Goal: Information Seeking & Learning: Check status

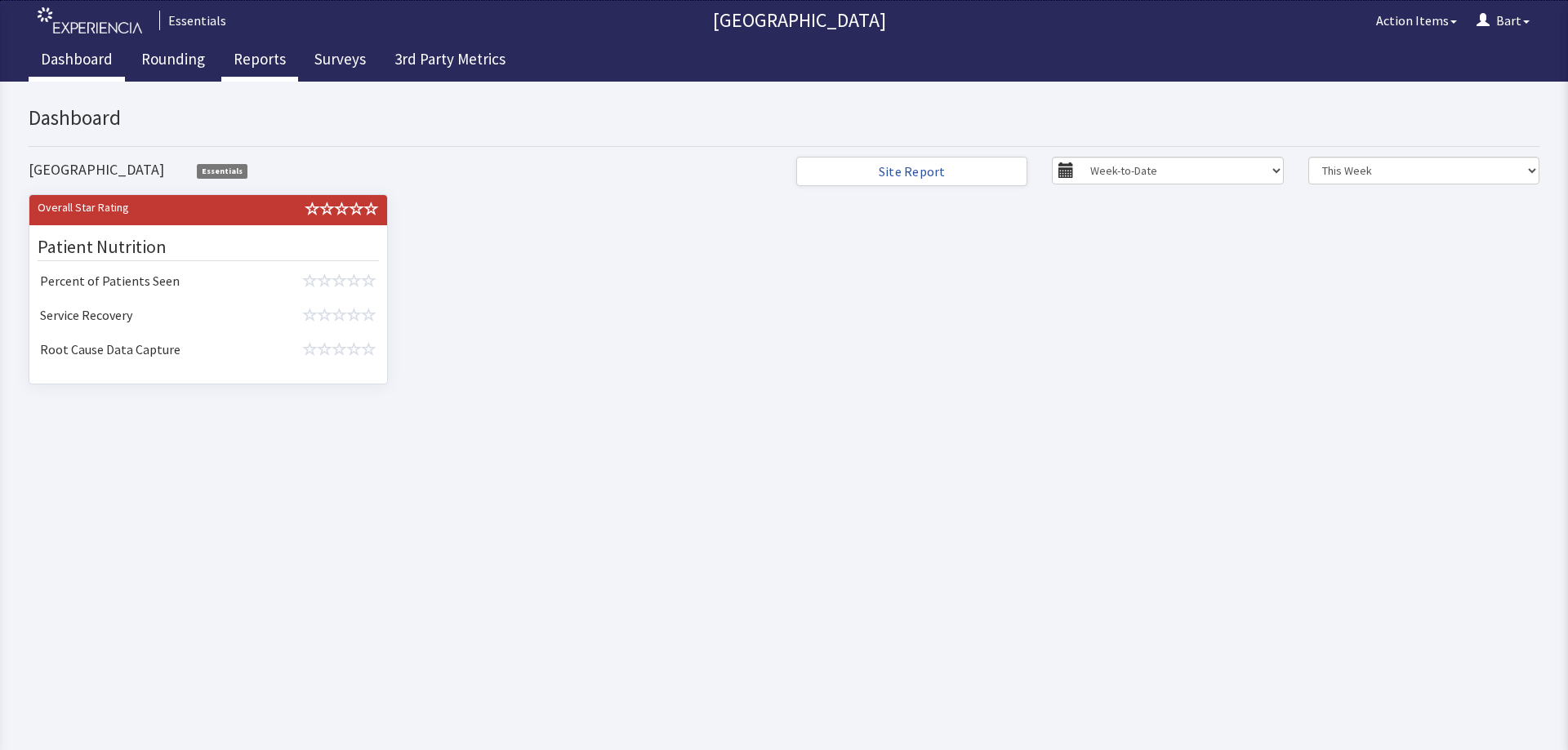
click at [265, 60] on link "Reports" at bounding box center [260, 61] width 77 height 41
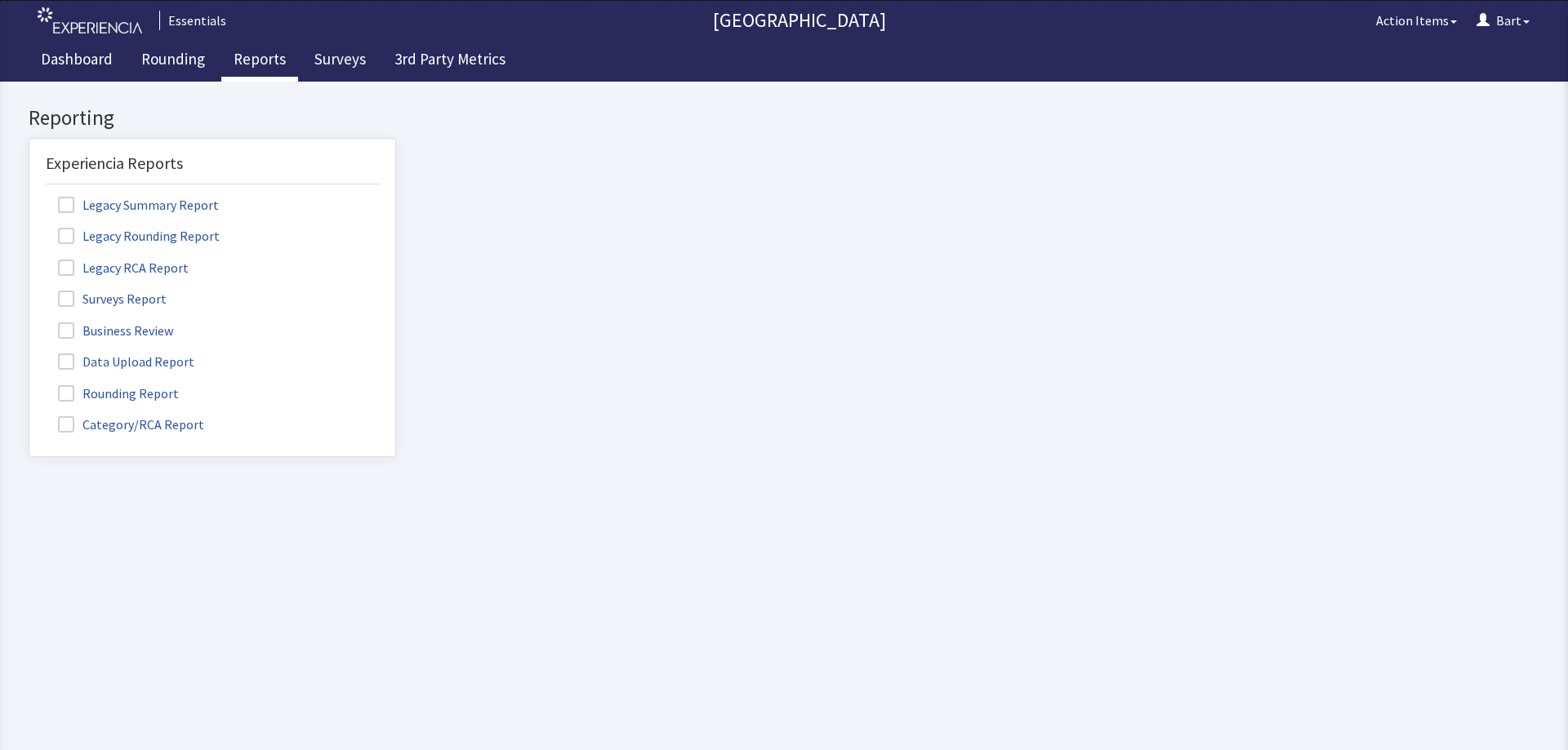
click at [66, 297] on span at bounding box center [66, 299] width 16 height 16
click at [29, 290] on input "Surveys Report" at bounding box center [29, 290] width 0 height 0
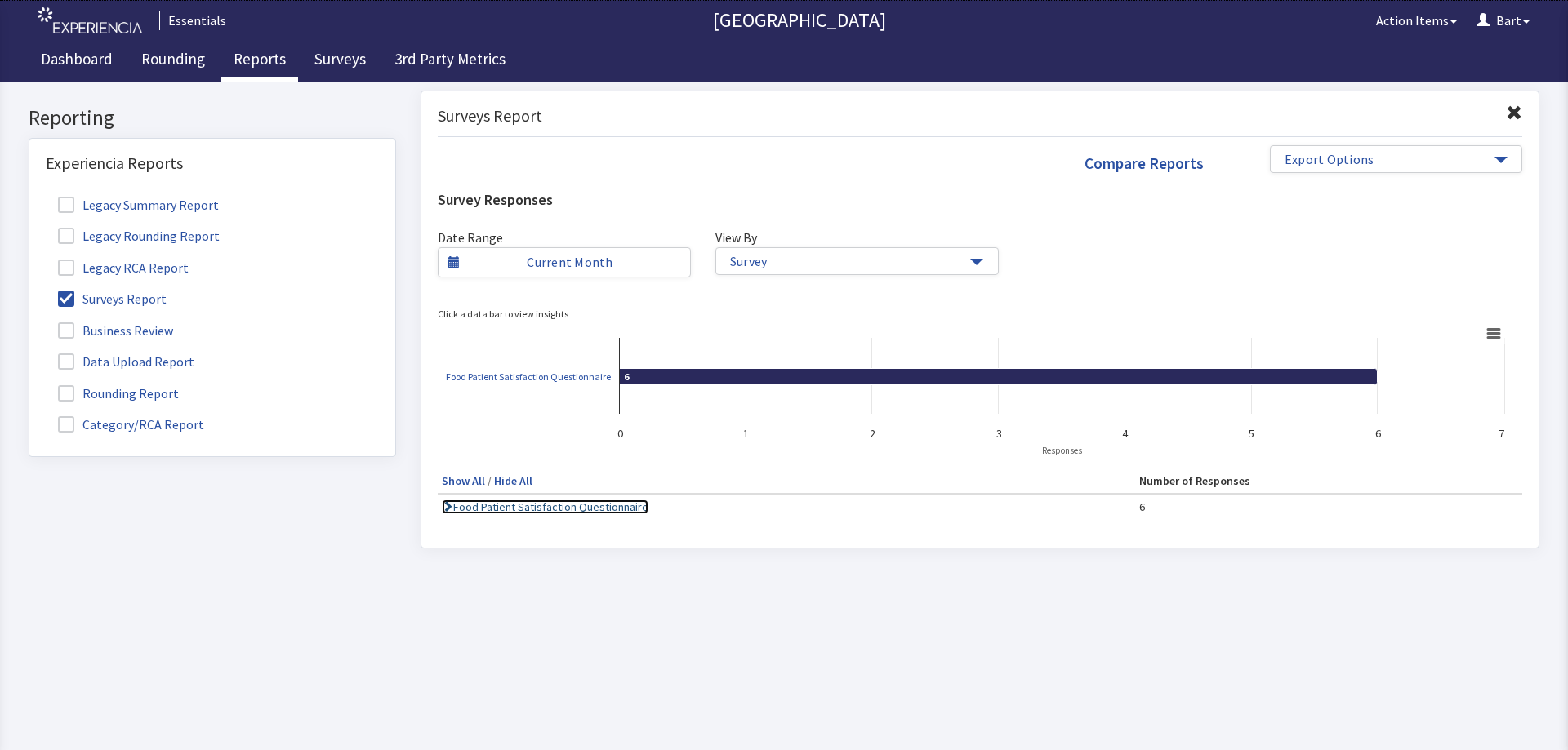
click at [563, 504] on link "Food Patient Satisfaction Questionnaire" at bounding box center [546, 507] width 207 height 15
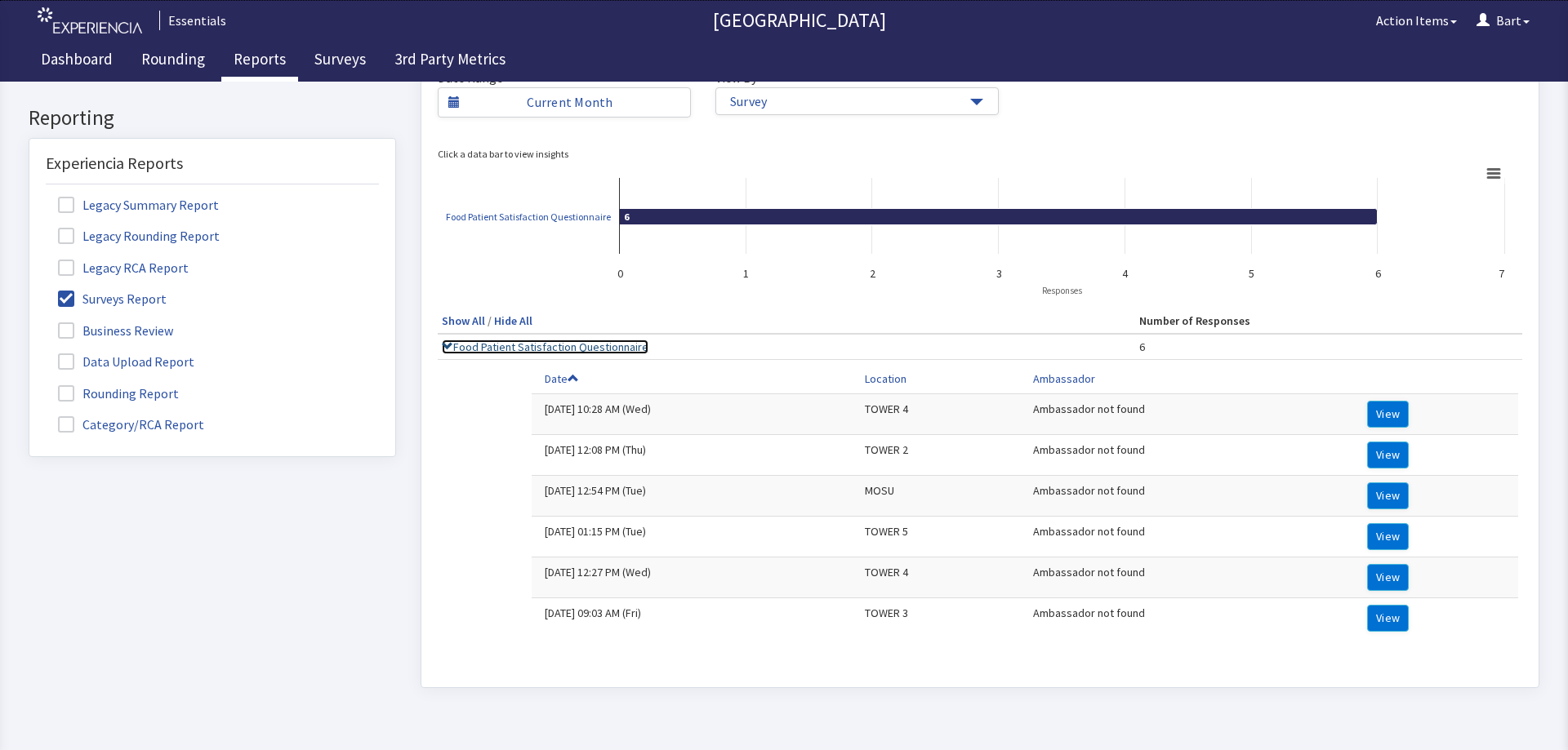
scroll to position [164, 0]
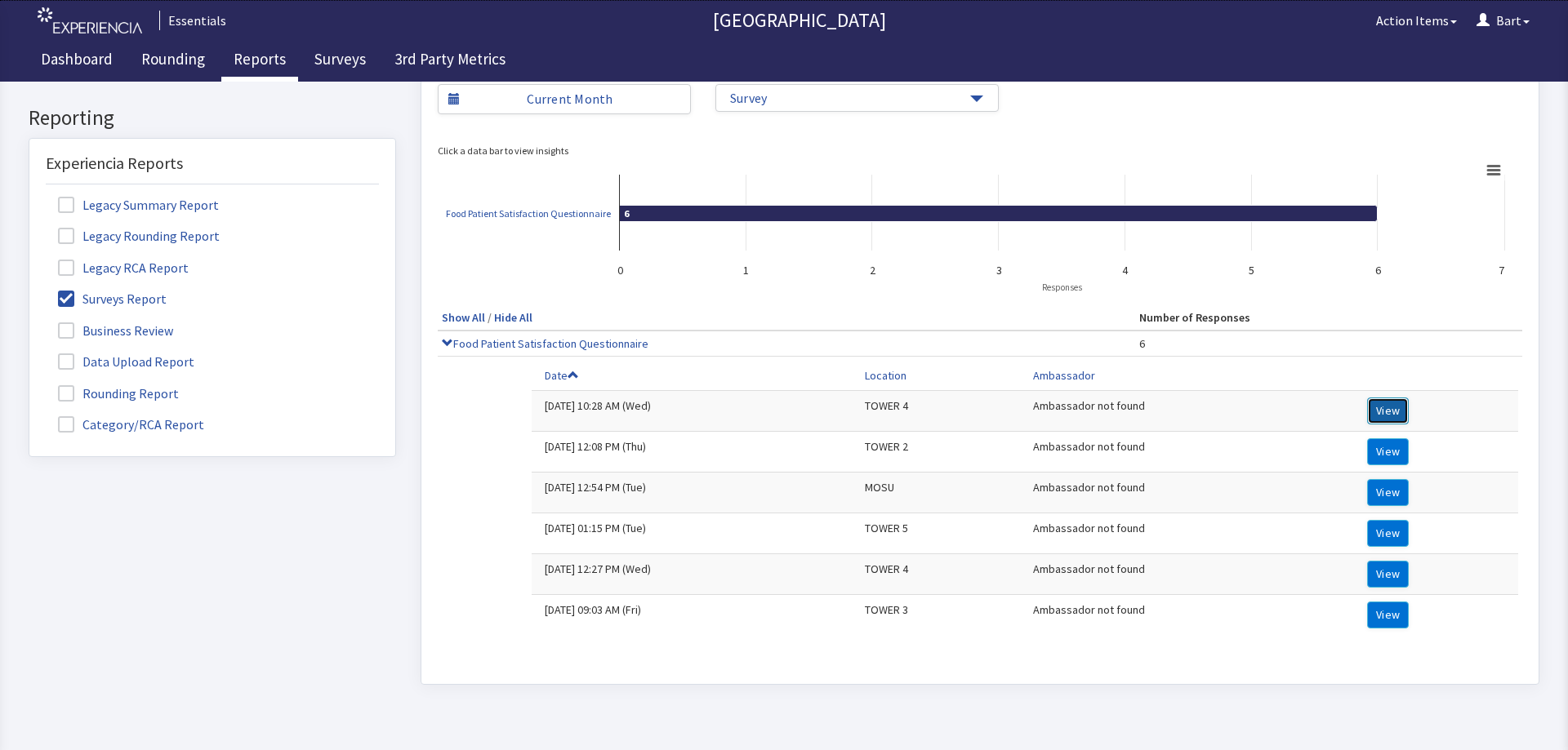
click at [1377, 407] on button "View" at bounding box center [1388, 410] width 42 height 26
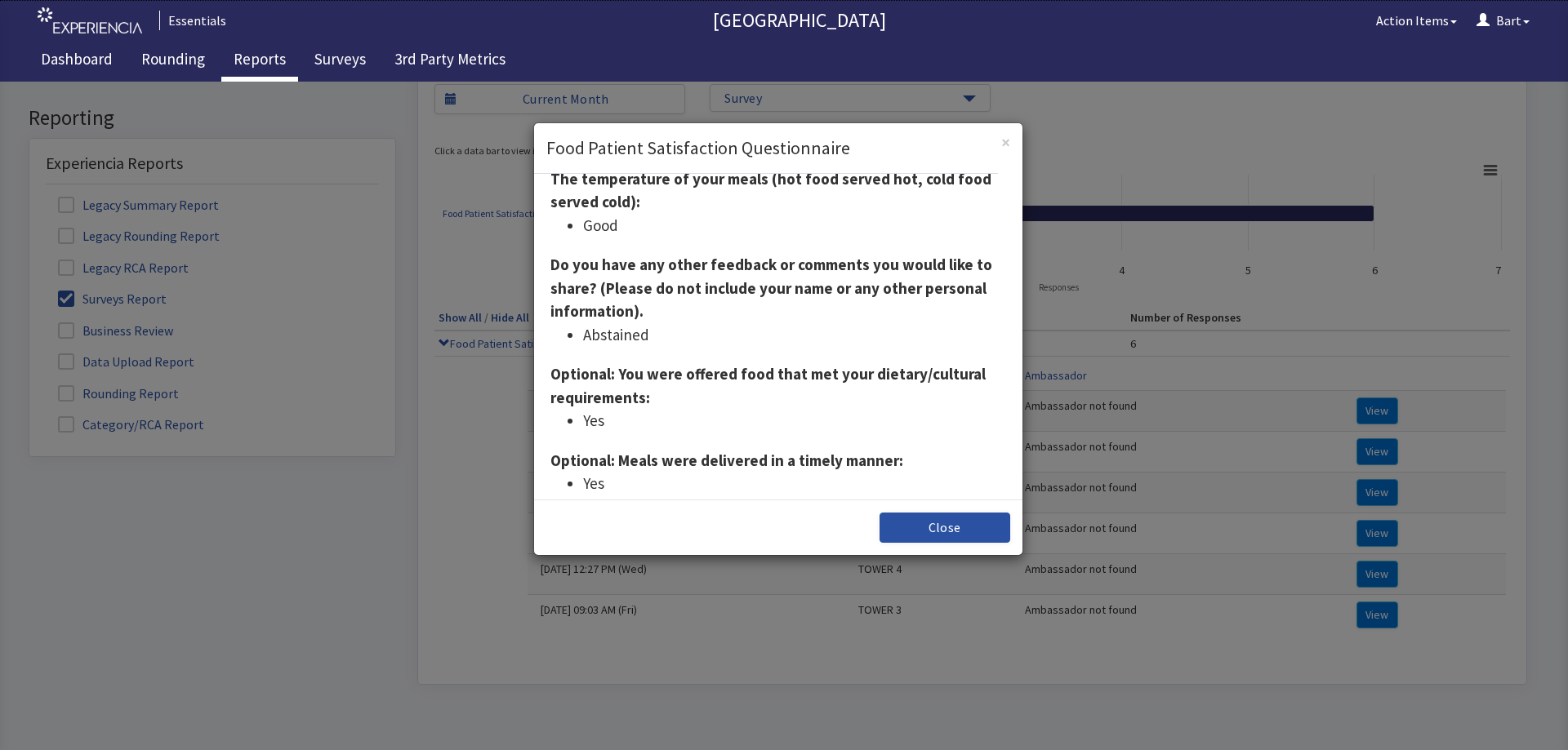
scroll to position [327, 0]
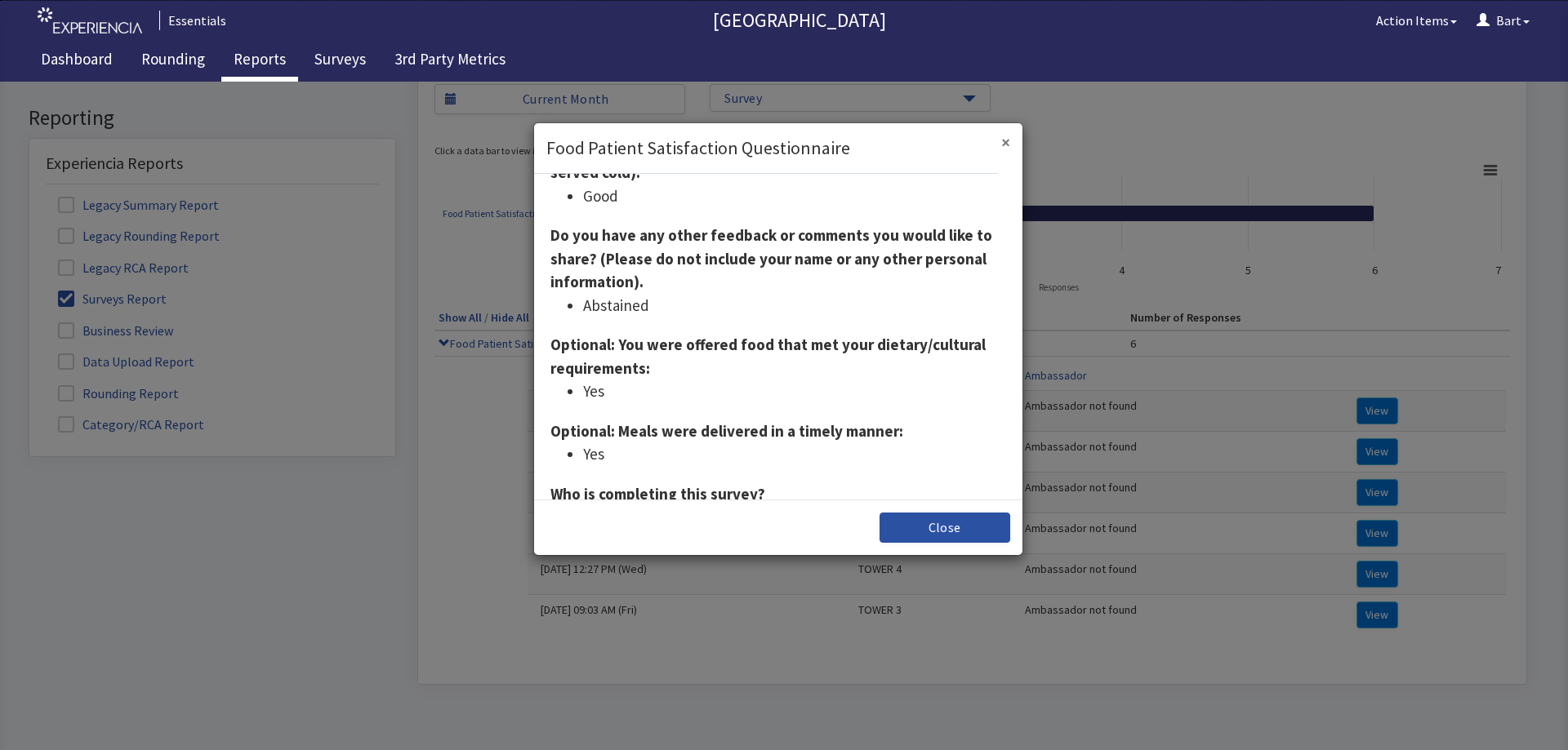
click at [1004, 143] on span "×" at bounding box center [1006, 143] width 9 height 22
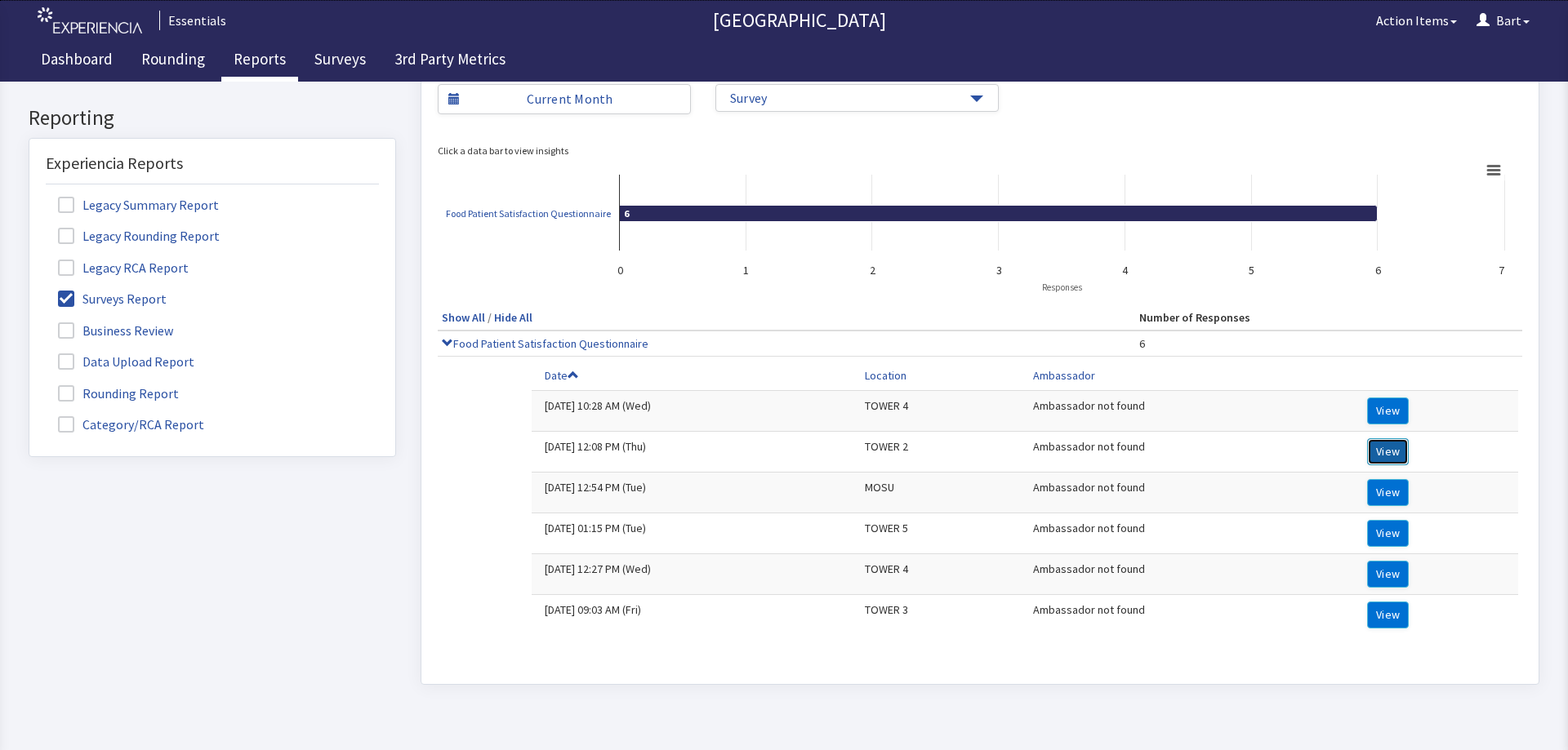
click at [1388, 450] on button "View" at bounding box center [1388, 451] width 42 height 26
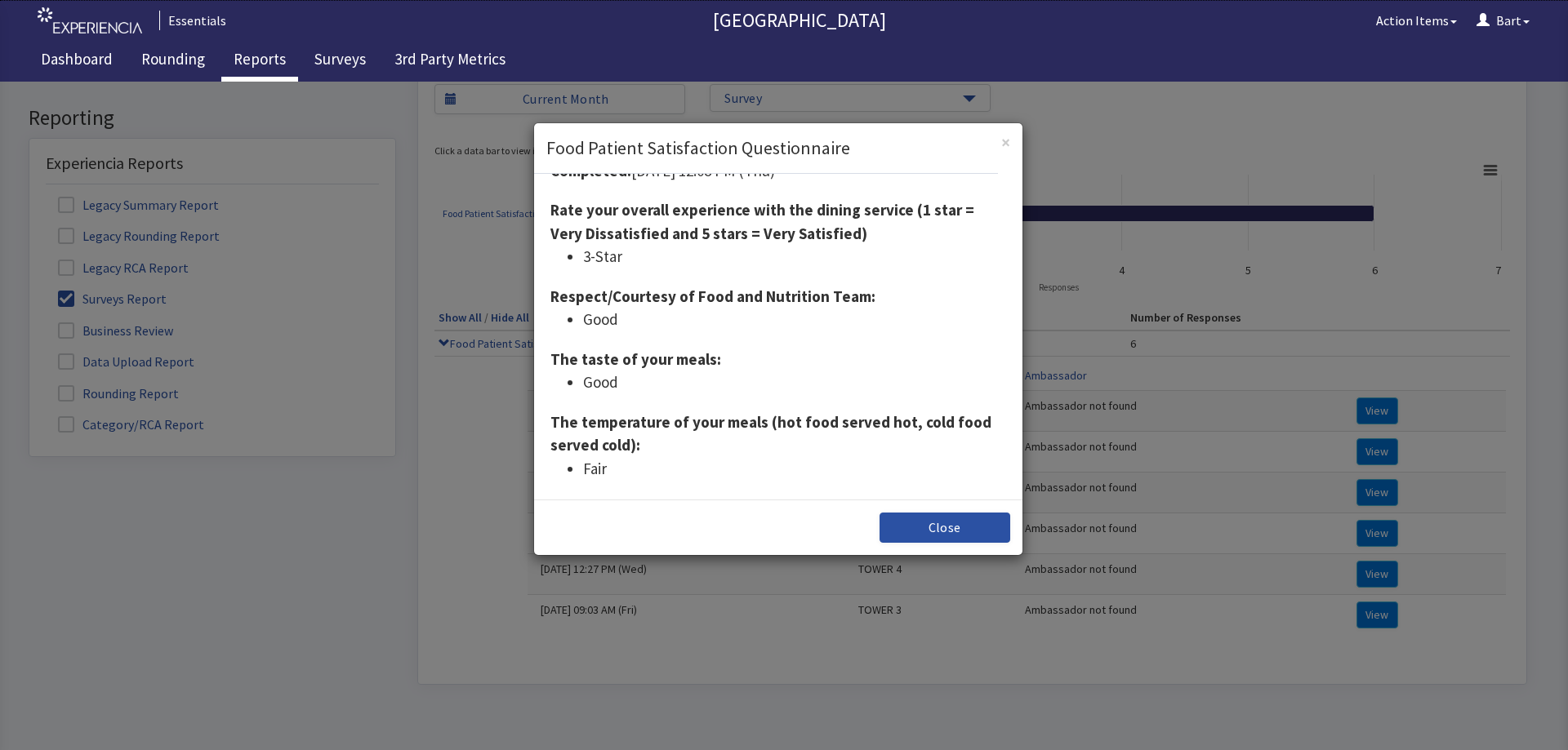
scroll to position [0, 0]
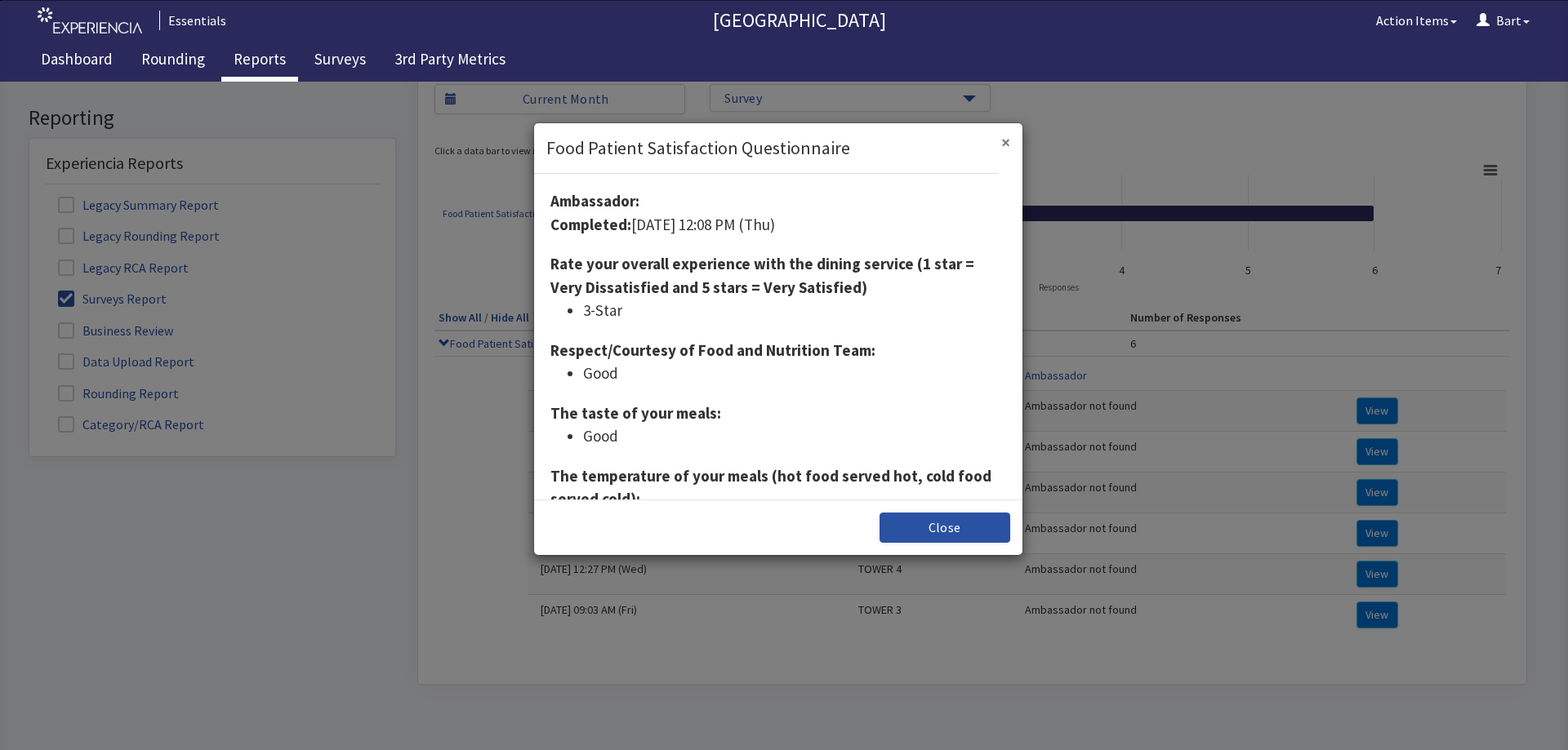
click at [1003, 140] on span "×" at bounding box center [1006, 143] width 9 height 22
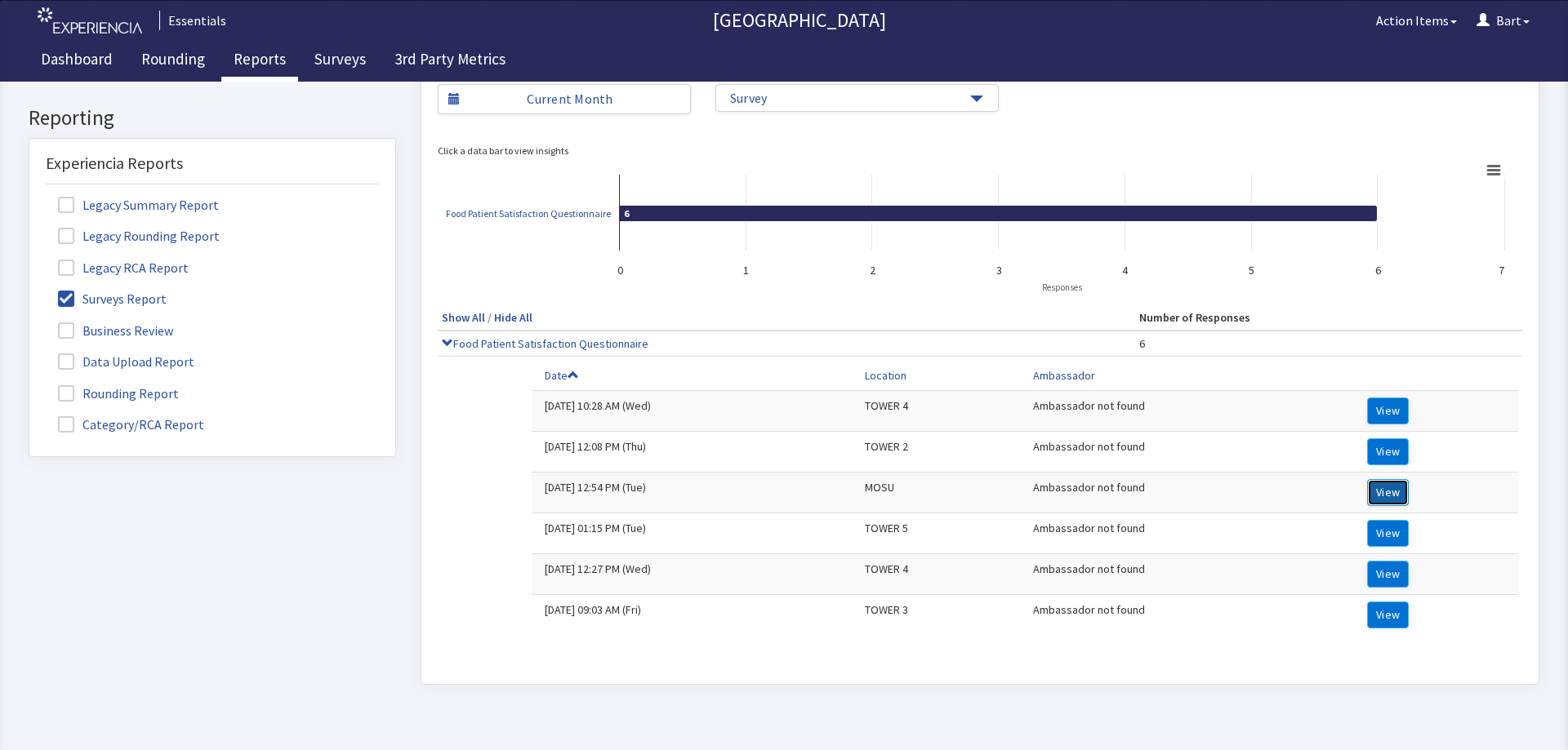
click at [1375, 486] on button "View" at bounding box center [1388, 492] width 42 height 26
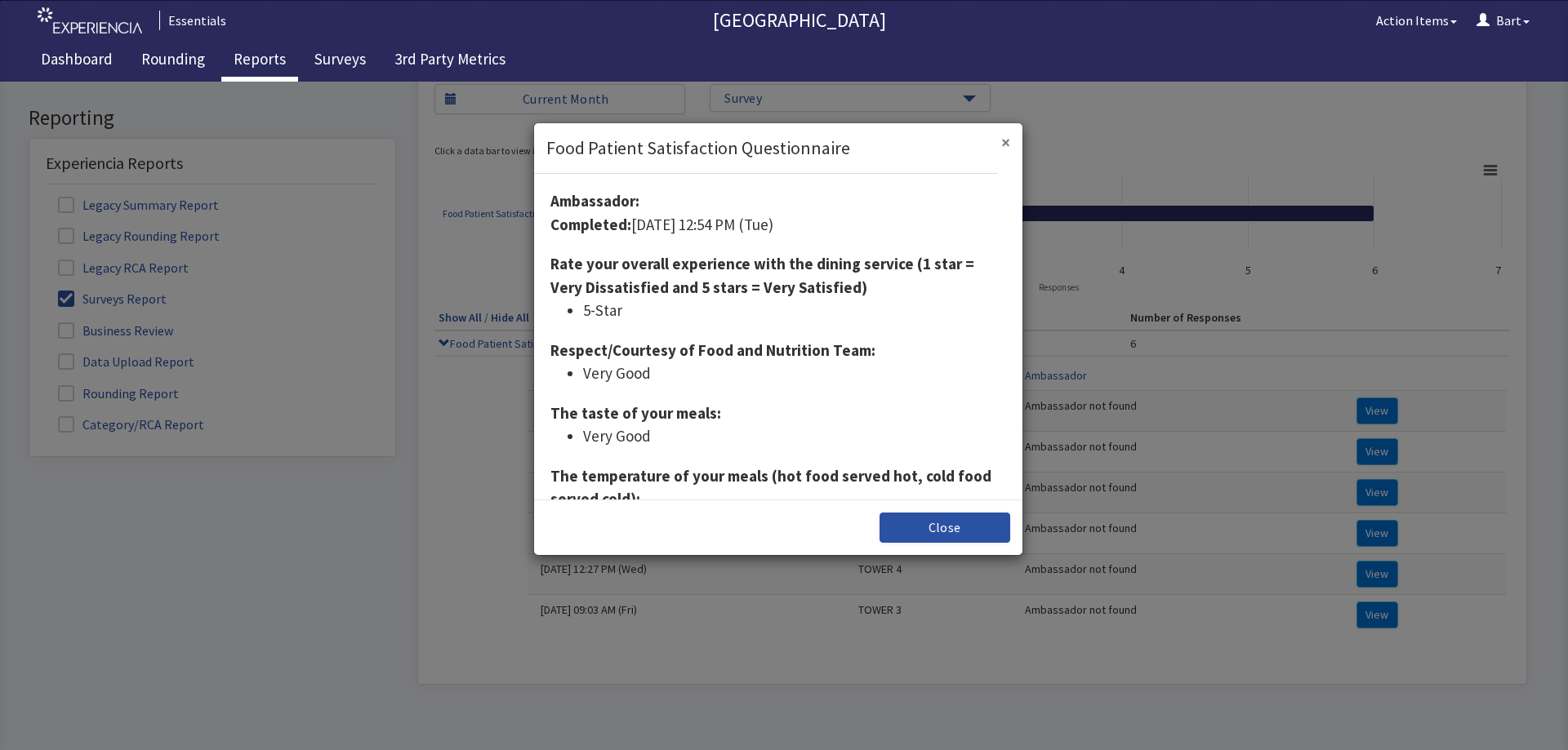
click at [1007, 141] on span "×" at bounding box center [1006, 143] width 9 height 22
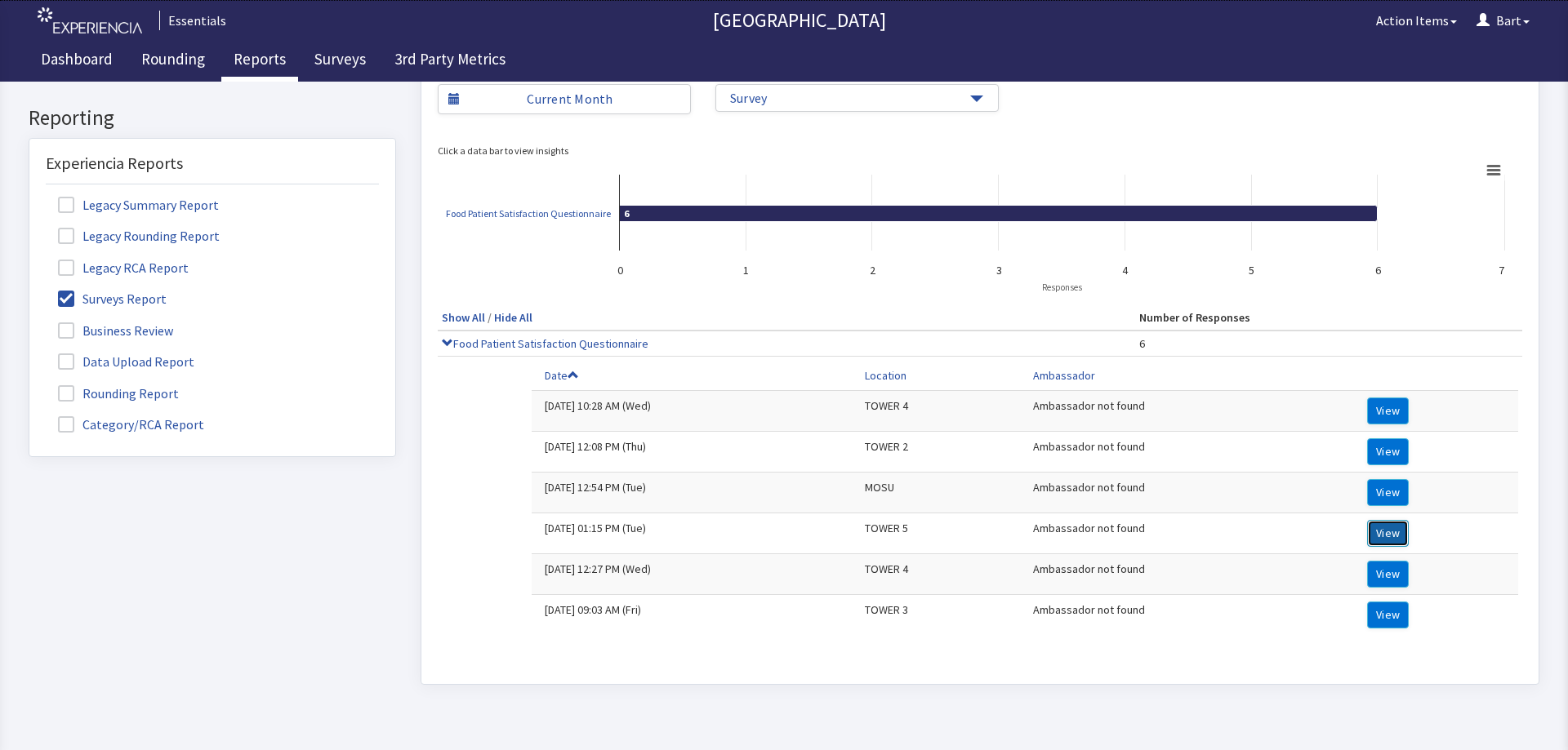
click at [1382, 534] on button "View" at bounding box center [1388, 533] width 42 height 26
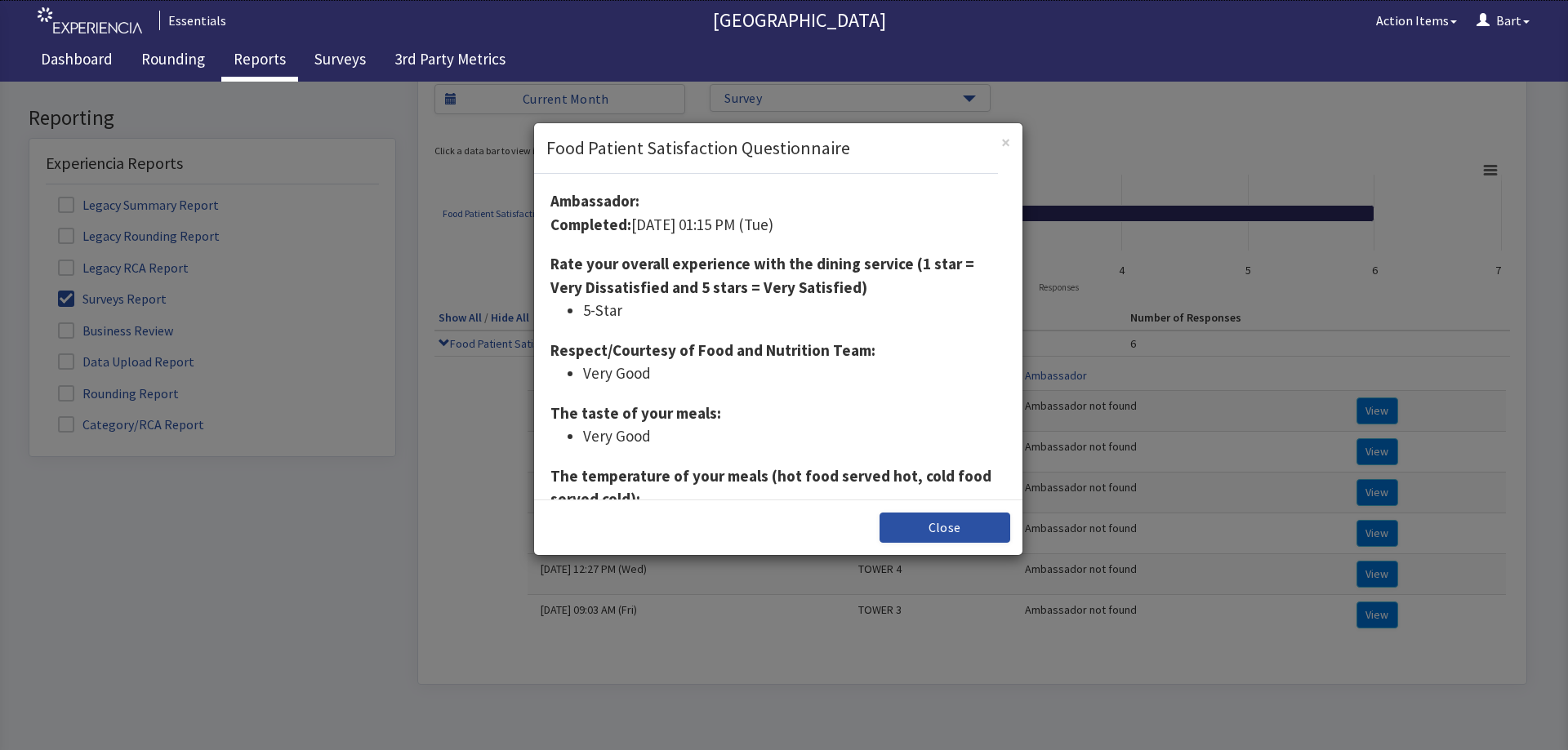
click at [1012, 142] on div "× Food Patient Satisfaction Questionnaire" at bounding box center [779, 148] width 489 height 50
click at [1001, 141] on div "× Food Patient Satisfaction Questionnaire" at bounding box center [779, 148] width 489 height 50
drag, startPoint x: 1006, startPoint y: 145, endPoint x: 1027, endPoint y: 196, distance: 55.2
click at [1006, 148] on span "×" at bounding box center [1006, 143] width 9 height 22
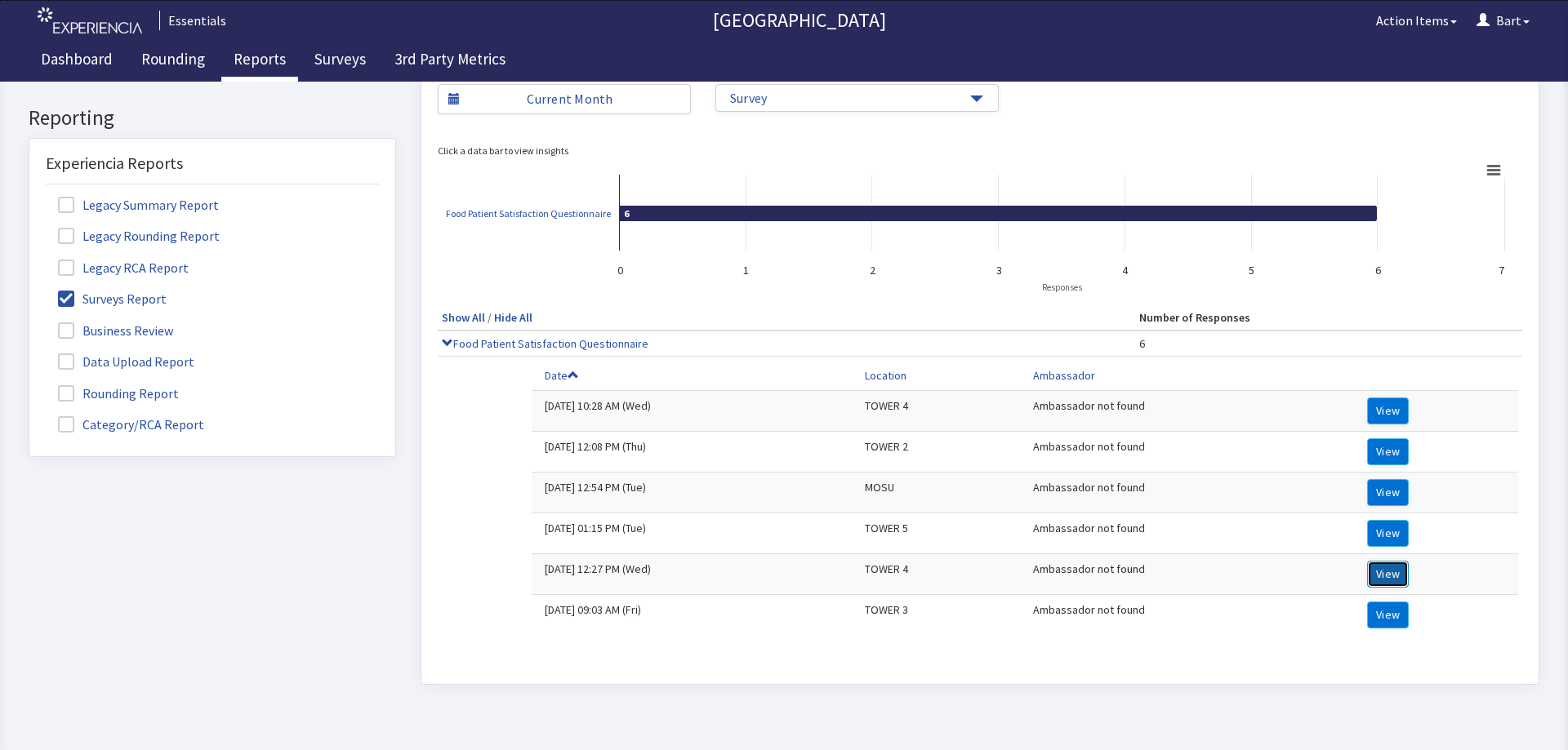
click at [1383, 574] on button "View" at bounding box center [1388, 574] width 42 height 26
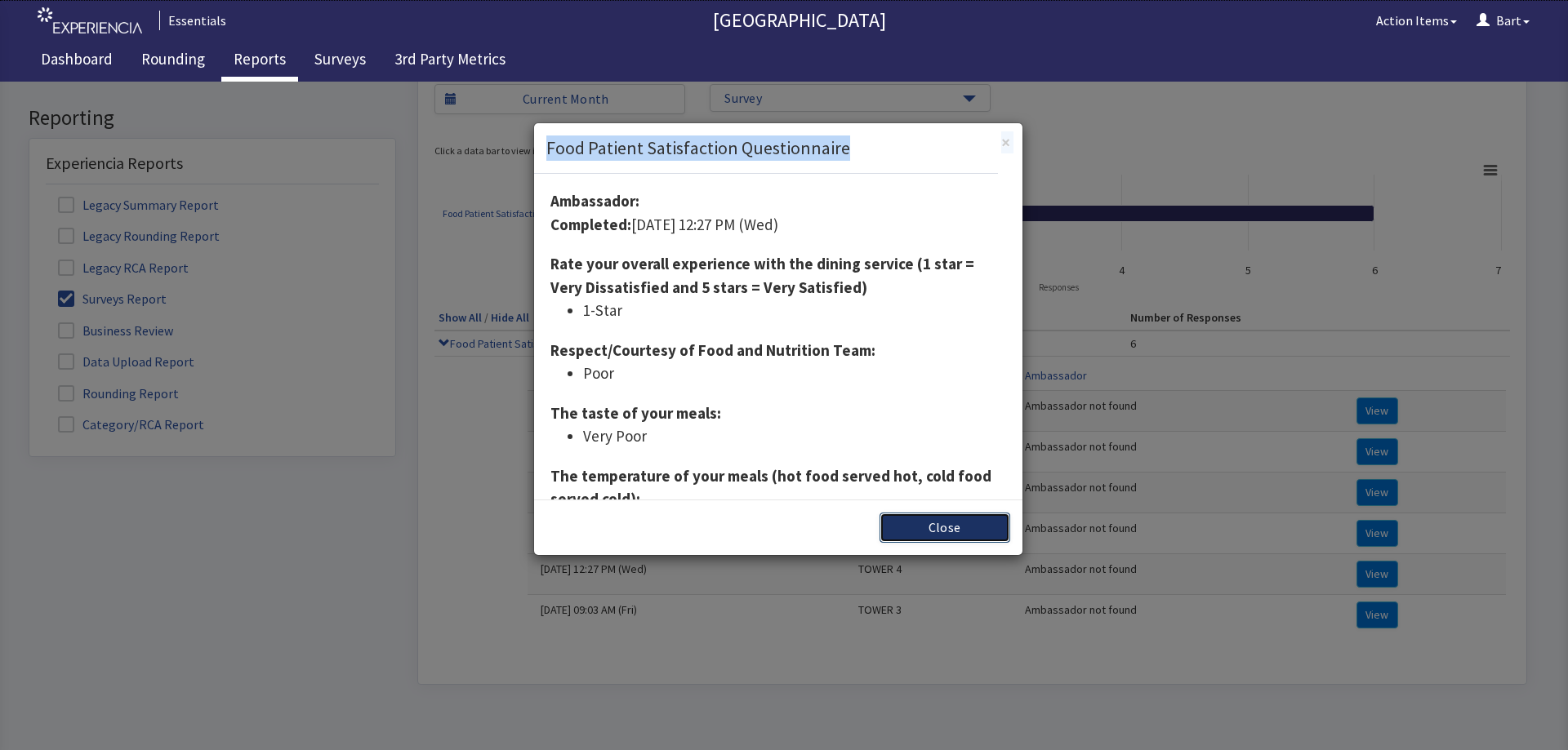
click at [943, 520] on button "Close" at bounding box center [945, 527] width 131 height 30
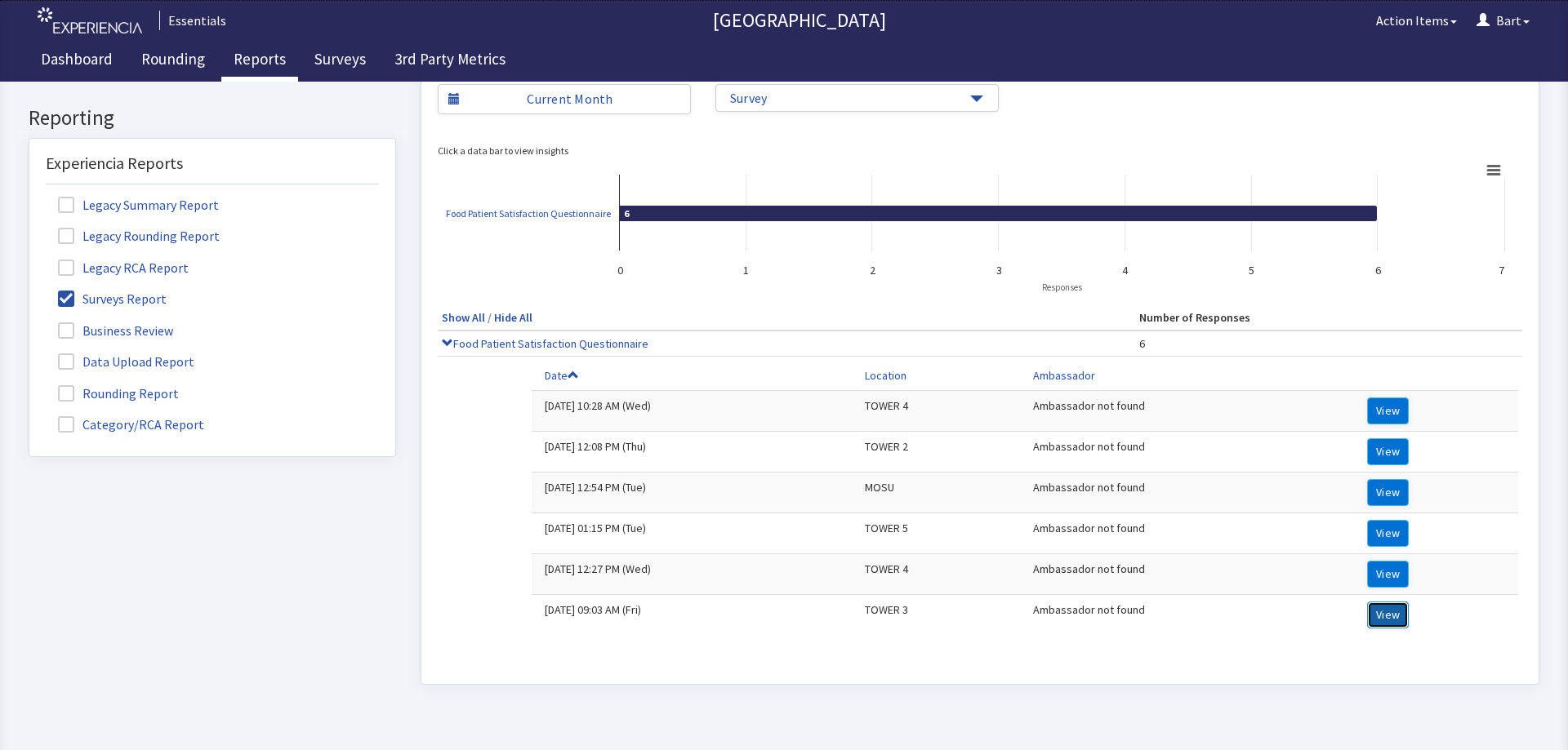
click at [1377, 612] on button "View" at bounding box center [1388, 615] width 42 height 26
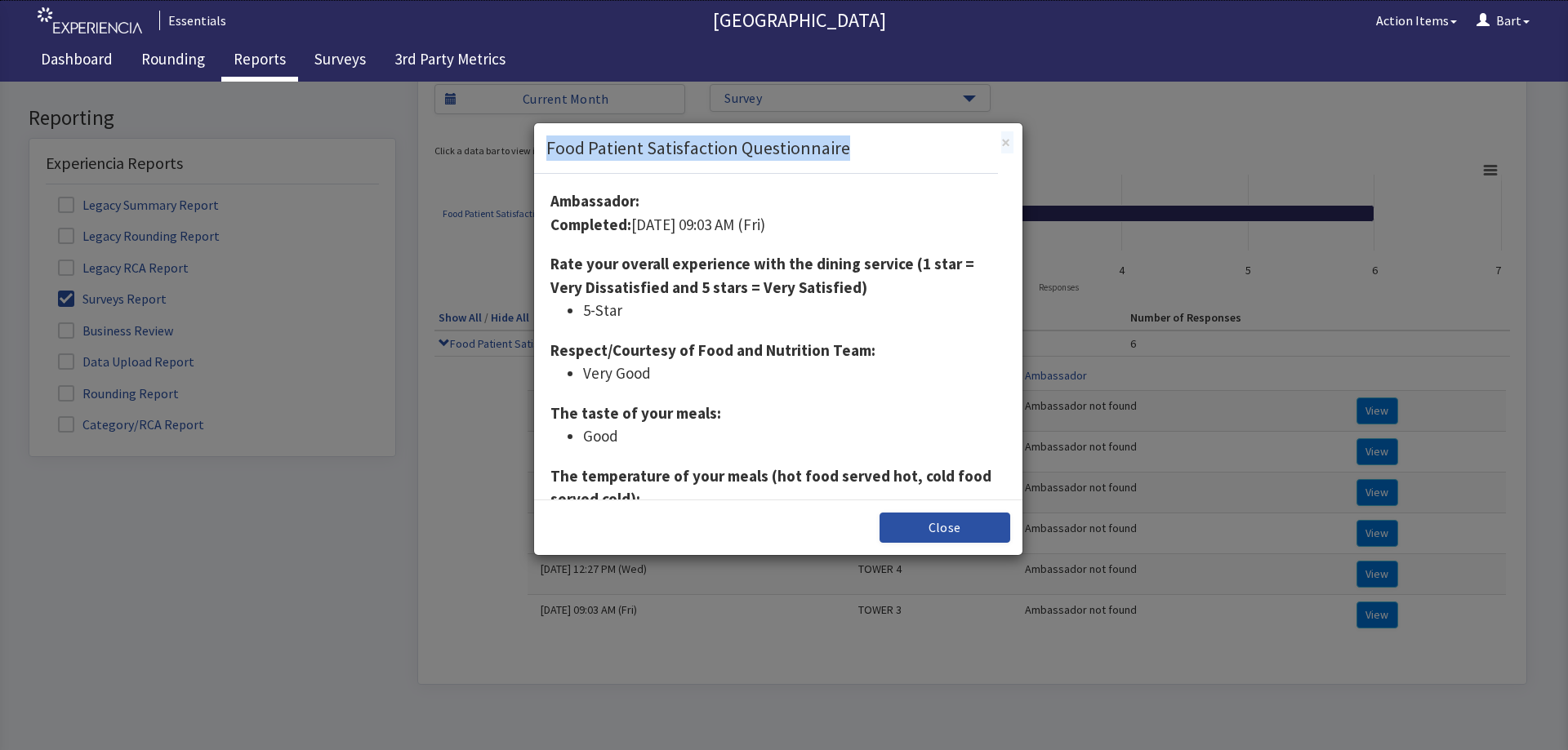
click at [1008, 154] on div "× Food Patient Satisfaction Questionnaire" at bounding box center [779, 148] width 489 height 50
click at [1008, 147] on span "×" at bounding box center [1006, 143] width 9 height 22
